Goal: Check status: Check status

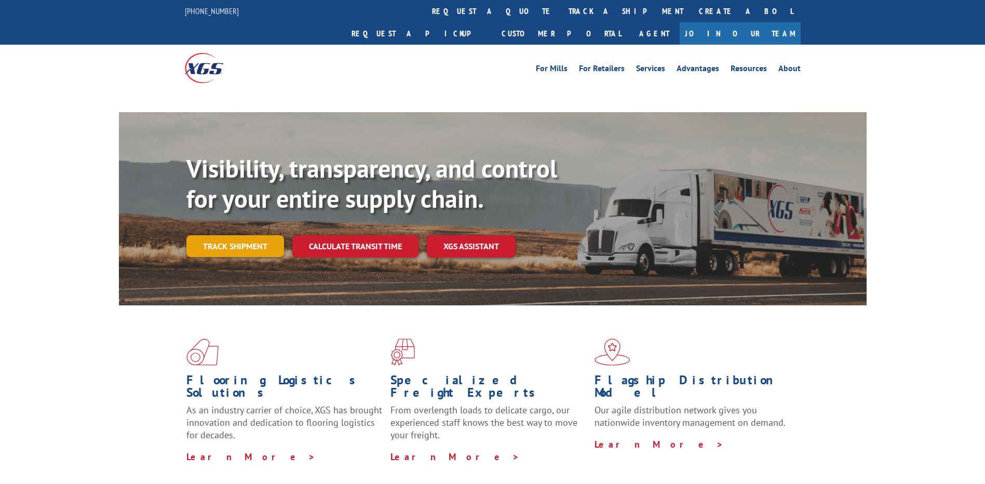
click at [227, 235] on link "Track shipment" at bounding box center [235, 246] width 98 height 22
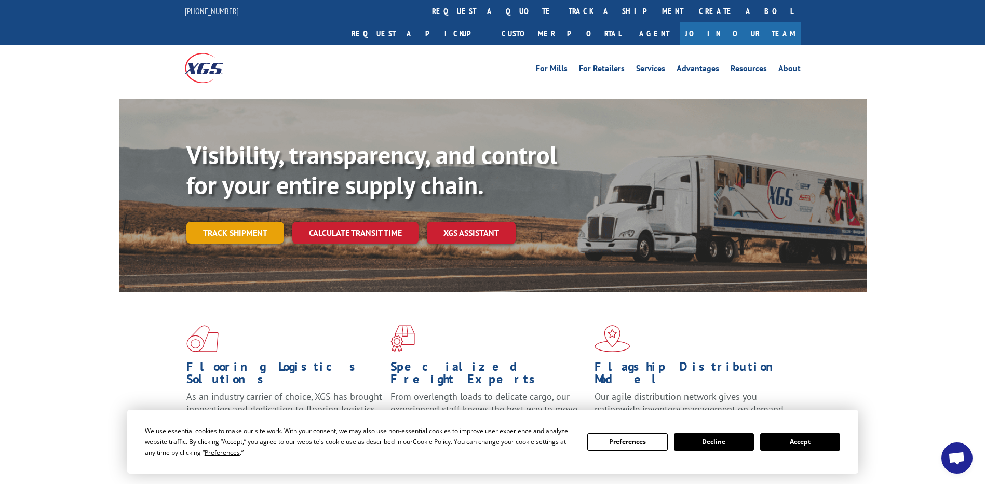
click at [239, 222] on link "Track shipment" at bounding box center [235, 233] width 98 height 22
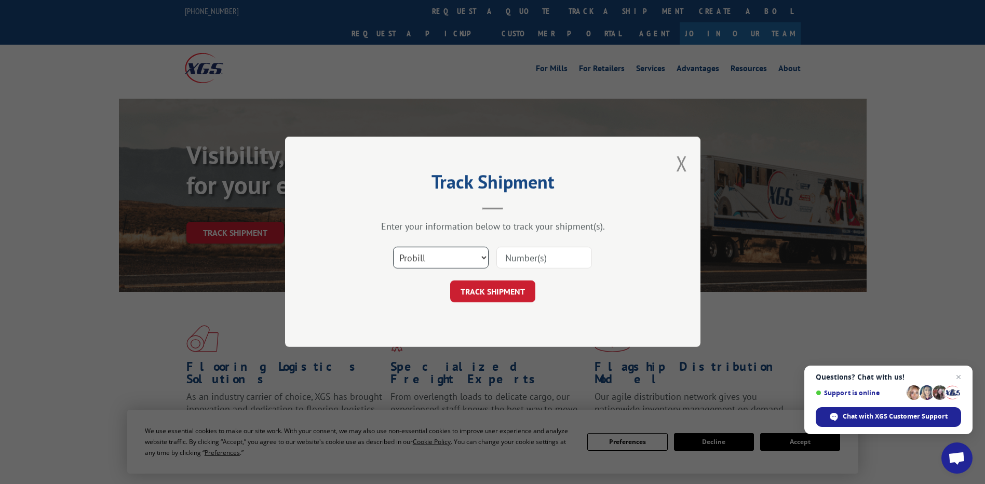
click at [479, 258] on select "Select category... Probill BOL PO" at bounding box center [441, 258] width 96 height 22
select select "bol"
click at [393, 247] on select "Select category... Probill BOL PO" at bounding box center [441, 258] width 96 height 22
click at [503, 263] on input at bounding box center [544, 258] width 96 height 22
type input "5594173"
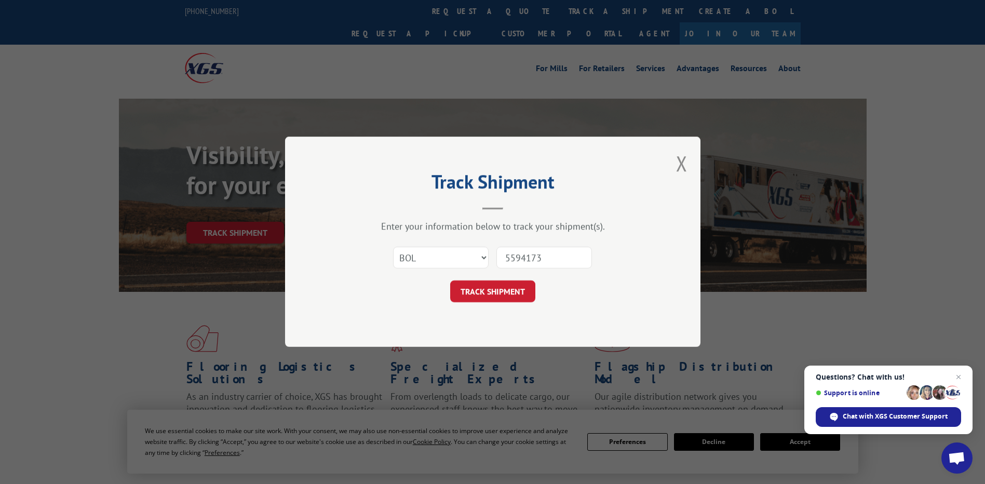
click button "TRACK SHIPMENT" at bounding box center [492, 292] width 85 height 22
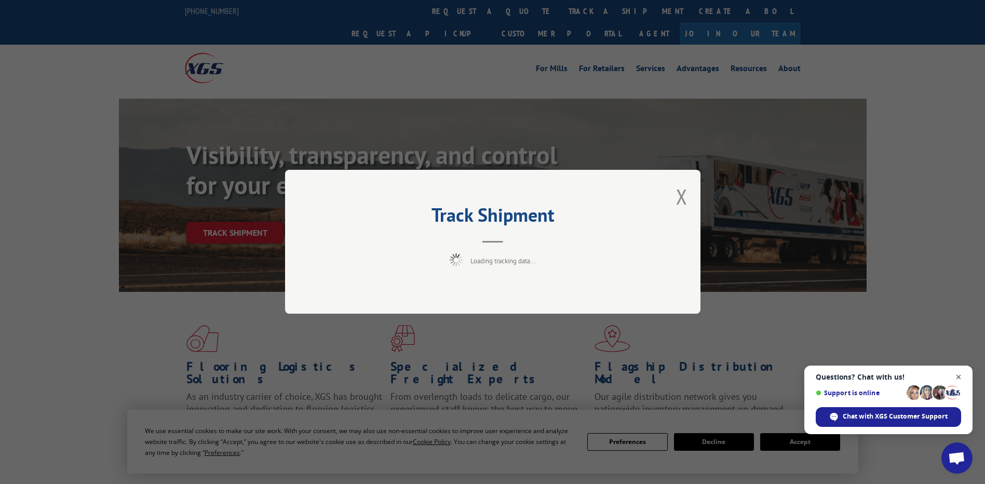
click at [959, 376] on span "Close chat" at bounding box center [958, 377] width 13 height 13
